Goal: Task Accomplishment & Management: Manage account settings

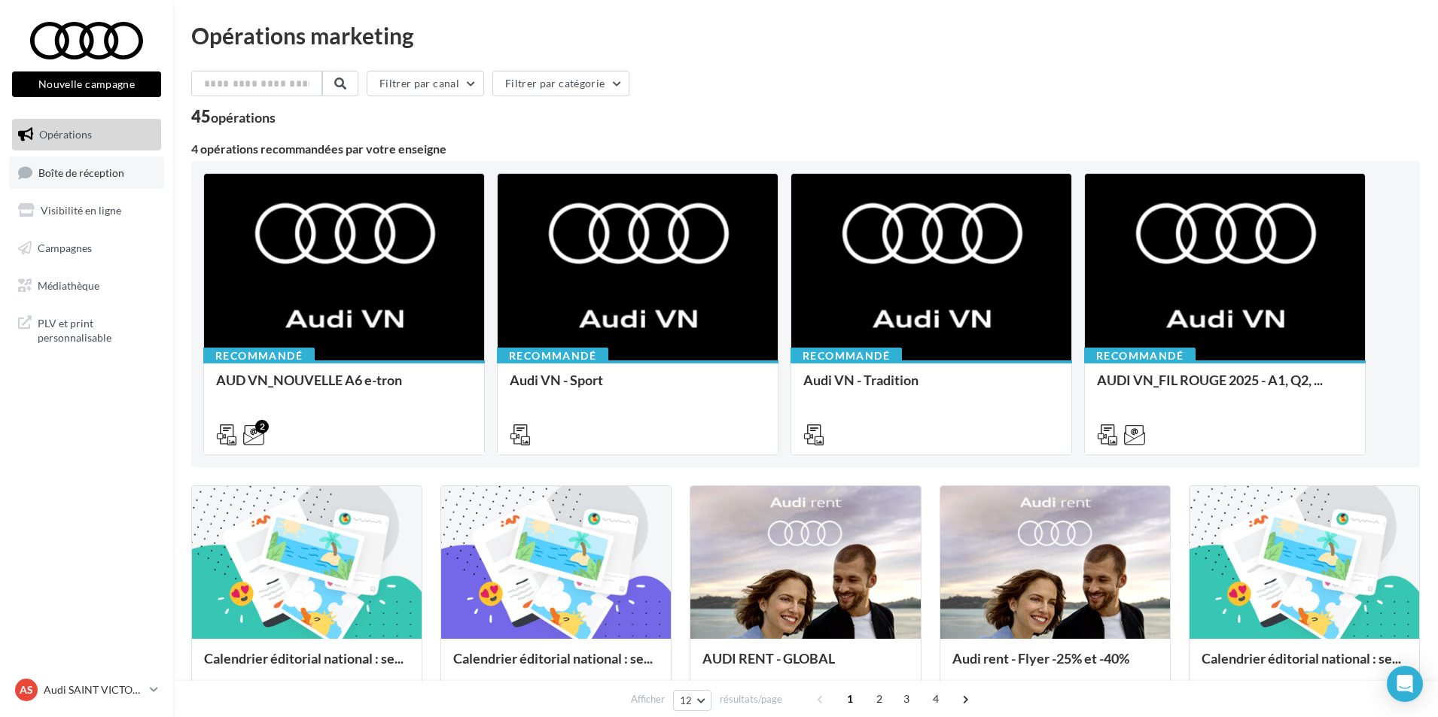
click at [117, 165] on link "Boîte de réception" at bounding box center [86, 173] width 155 height 32
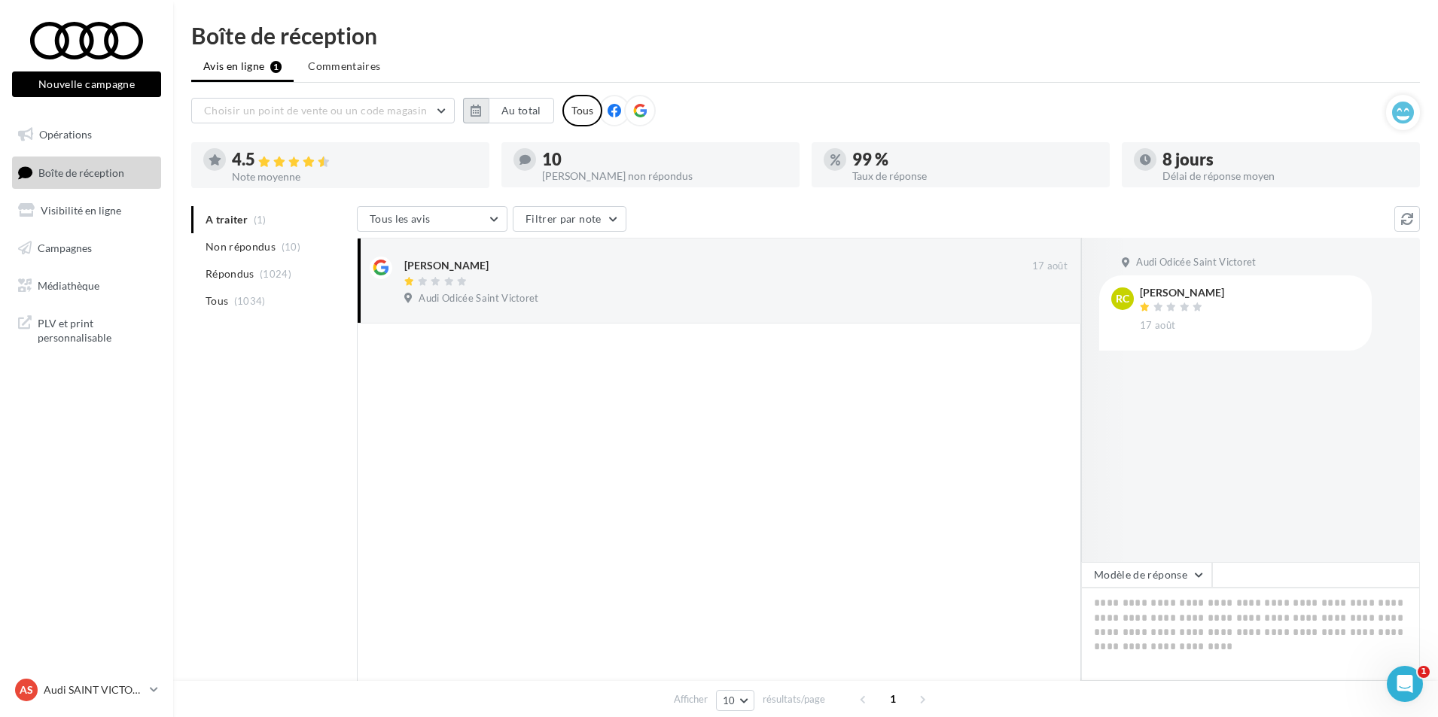
click at [480, 115] on icon "button" at bounding box center [476, 111] width 11 height 12
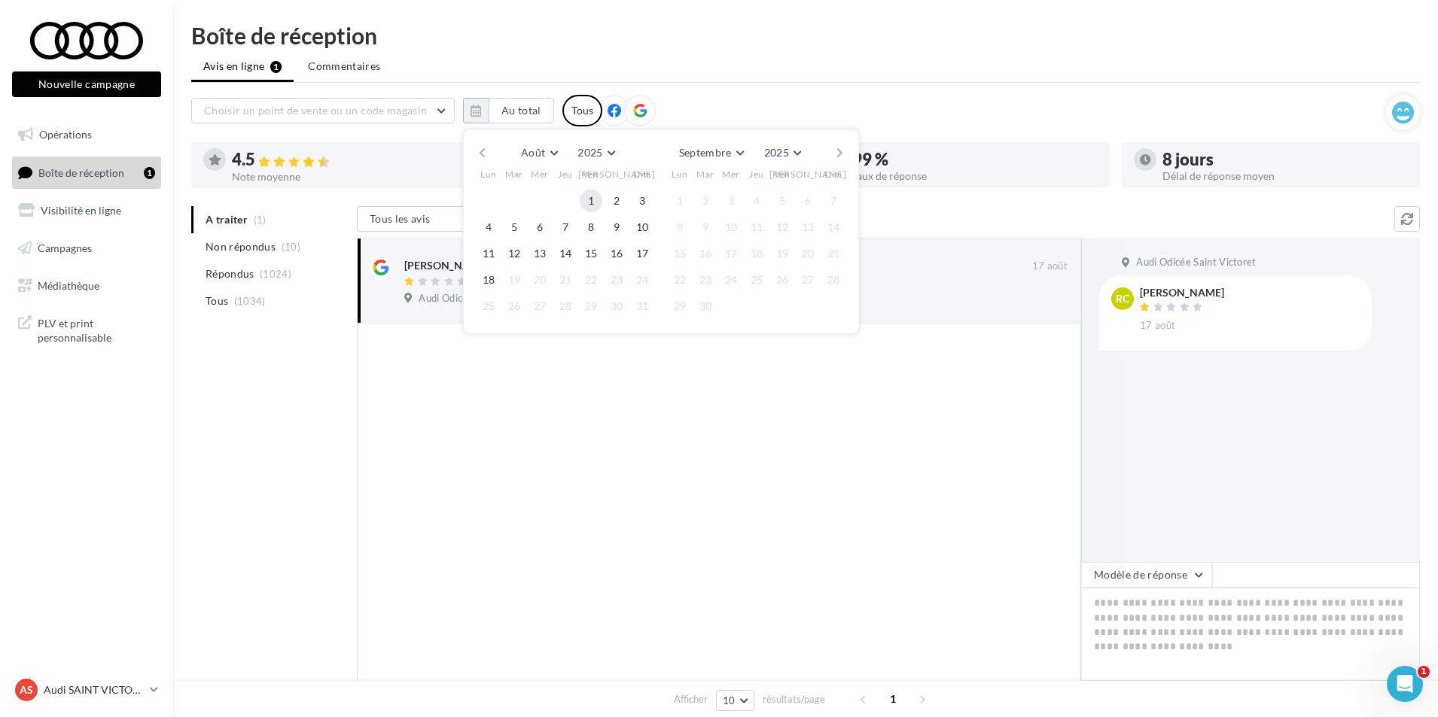
click at [586, 200] on button "1" at bounding box center [591, 201] width 23 height 23
click at [488, 285] on button "18" at bounding box center [488, 280] width 23 height 23
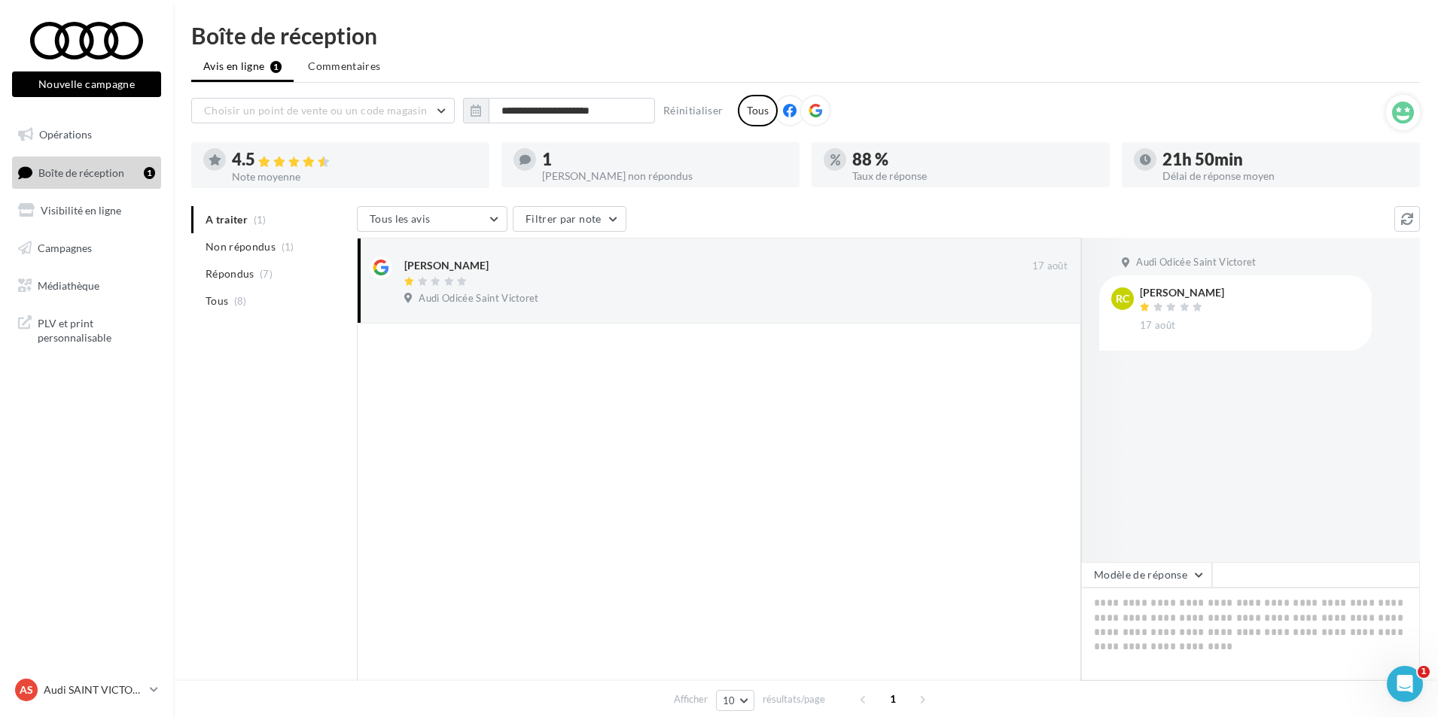
click at [206, 305] on li "Tous (8)" at bounding box center [271, 301] width 160 height 27
